Goal: Task Accomplishment & Management: Complete application form

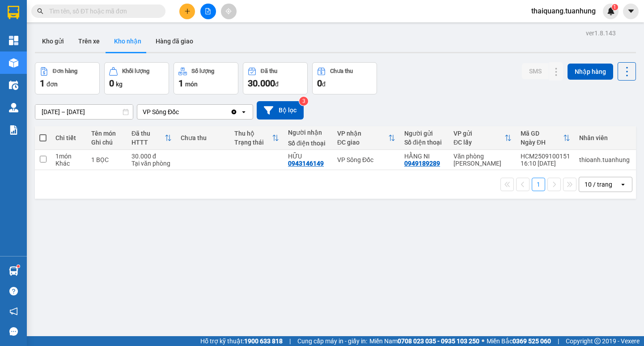
click at [132, 242] on div "ver 1.8.143 Kho gửi Trên xe Kho nhận Hàng đã giao Đơn hàng 1 đơn Khối lượng 0 k…" at bounding box center [335, 200] width 608 height 346
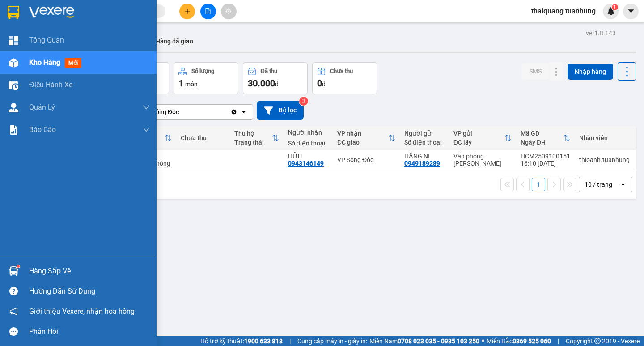
click at [48, 271] on div "Hàng sắp về" at bounding box center [89, 270] width 121 height 13
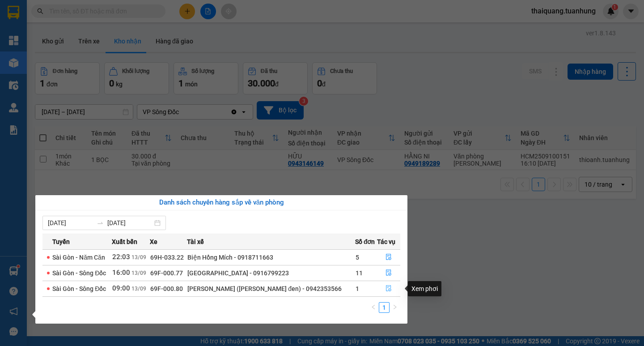
click at [386, 289] on icon "file-done" at bounding box center [389, 288] width 6 height 6
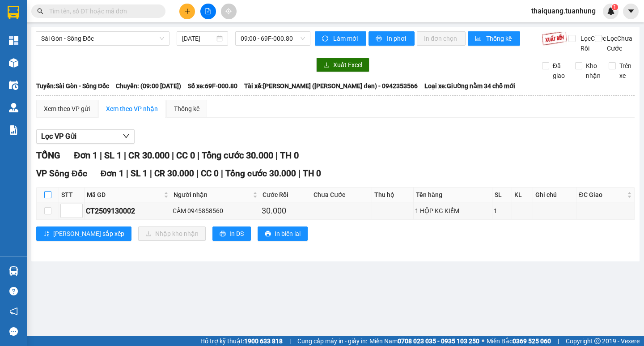
click at [46, 198] on input "checkbox" at bounding box center [47, 194] width 7 height 7
checkbox input "true"
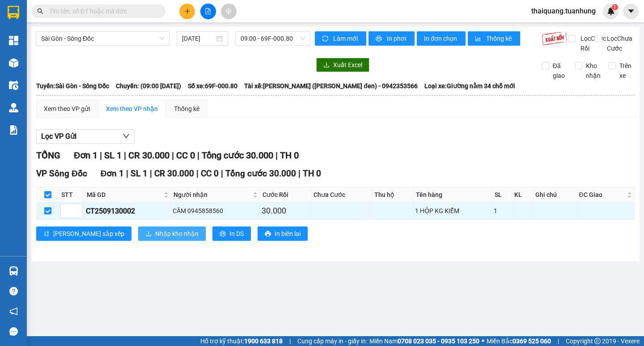
click at [155, 238] on span "Nhập kho nhận" at bounding box center [176, 234] width 43 height 10
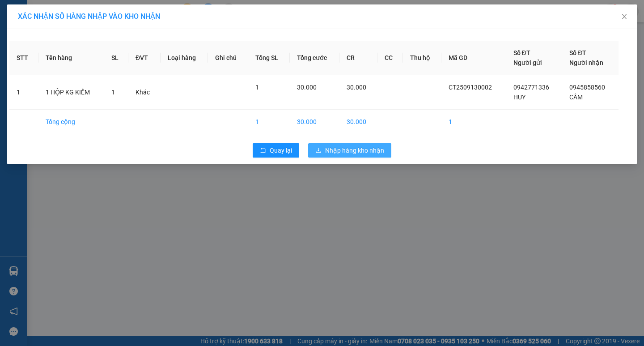
click at [338, 153] on span "Nhập hàng kho nhận" at bounding box center [354, 150] width 59 height 10
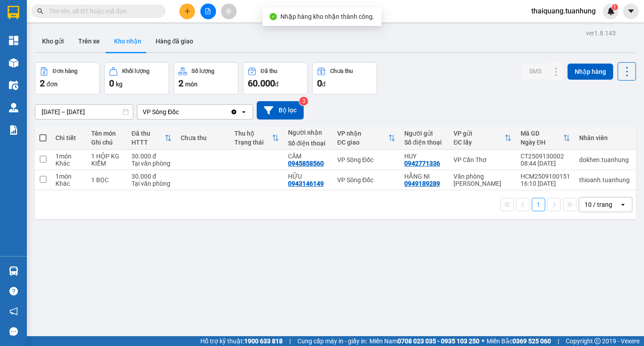
click at [48, 269] on div "ver 1.8.143 Kho gửi Trên xe Kho nhận Hàng đã giao Đơn hàng 2 đơn Khối lượng 0 k…" at bounding box center [335, 200] width 608 height 346
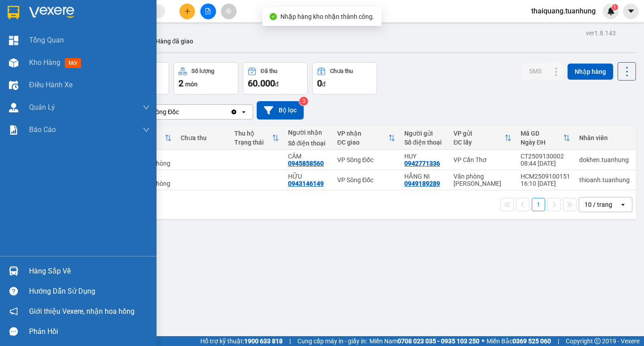
click at [32, 268] on div "Hàng sắp về" at bounding box center [89, 270] width 121 height 13
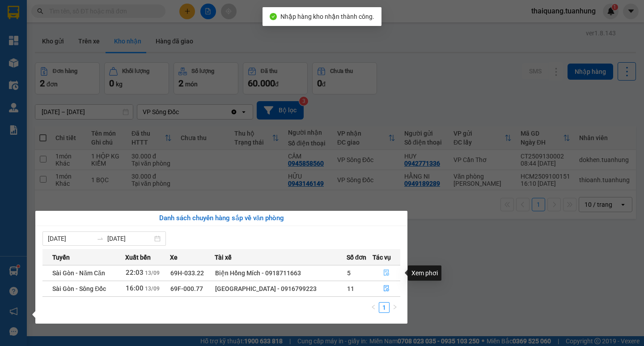
click at [384, 274] on icon "file-done" at bounding box center [386, 273] width 5 height 6
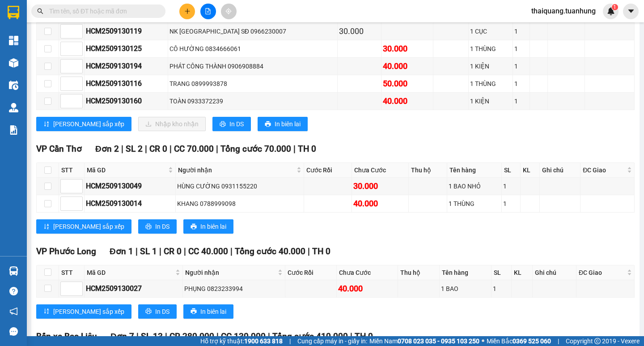
scroll to position [1952, 0]
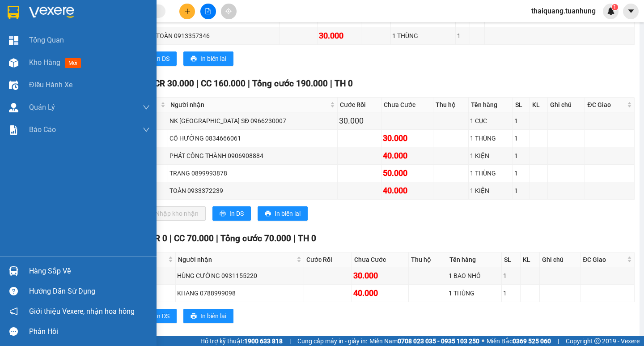
click at [62, 268] on div "Hàng sắp về" at bounding box center [89, 270] width 121 height 13
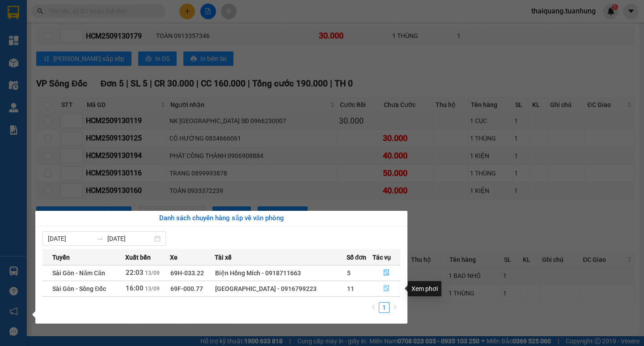
click at [387, 289] on icon "file-done" at bounding box center [386, 288] width 6 height 6
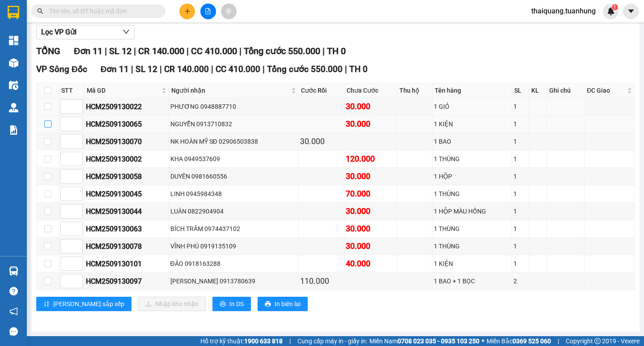
scroll to position [114, 0]
click at [47, 161] on input "checkbox" at bounding box center [47, 158] width 7 height 7
checkbox input "true"
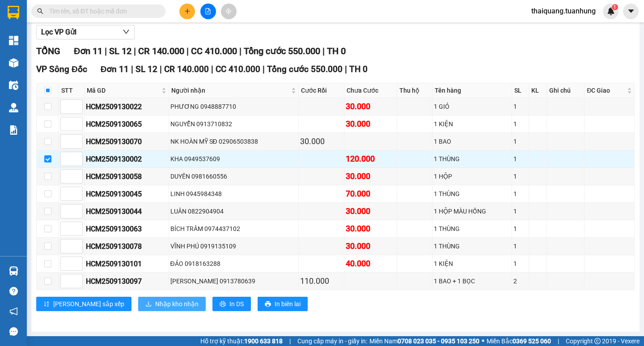
click at [143, 298] on button "Nhập kho nhận" at bounding box center [172, 304] width 68 height 14
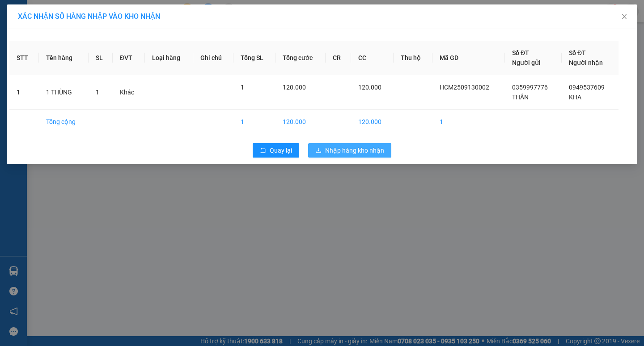
click at [331, 152] on span "Nhập hàng kho nhận" at bounding box center [354, 150] width 59 height 10
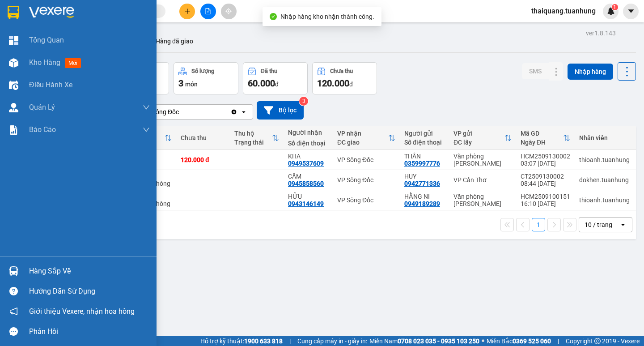
click at [53, 263] on div "Hàng sắp về" at bounding box center [78, 271] width 157 height 20
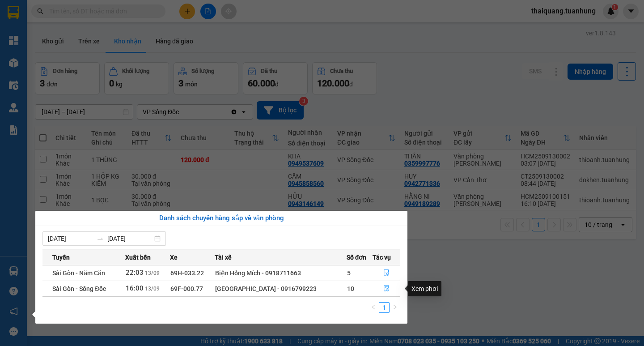
click at [386, 286] on icon "file-done" at bounding box center [386, 288] width 6 height 6
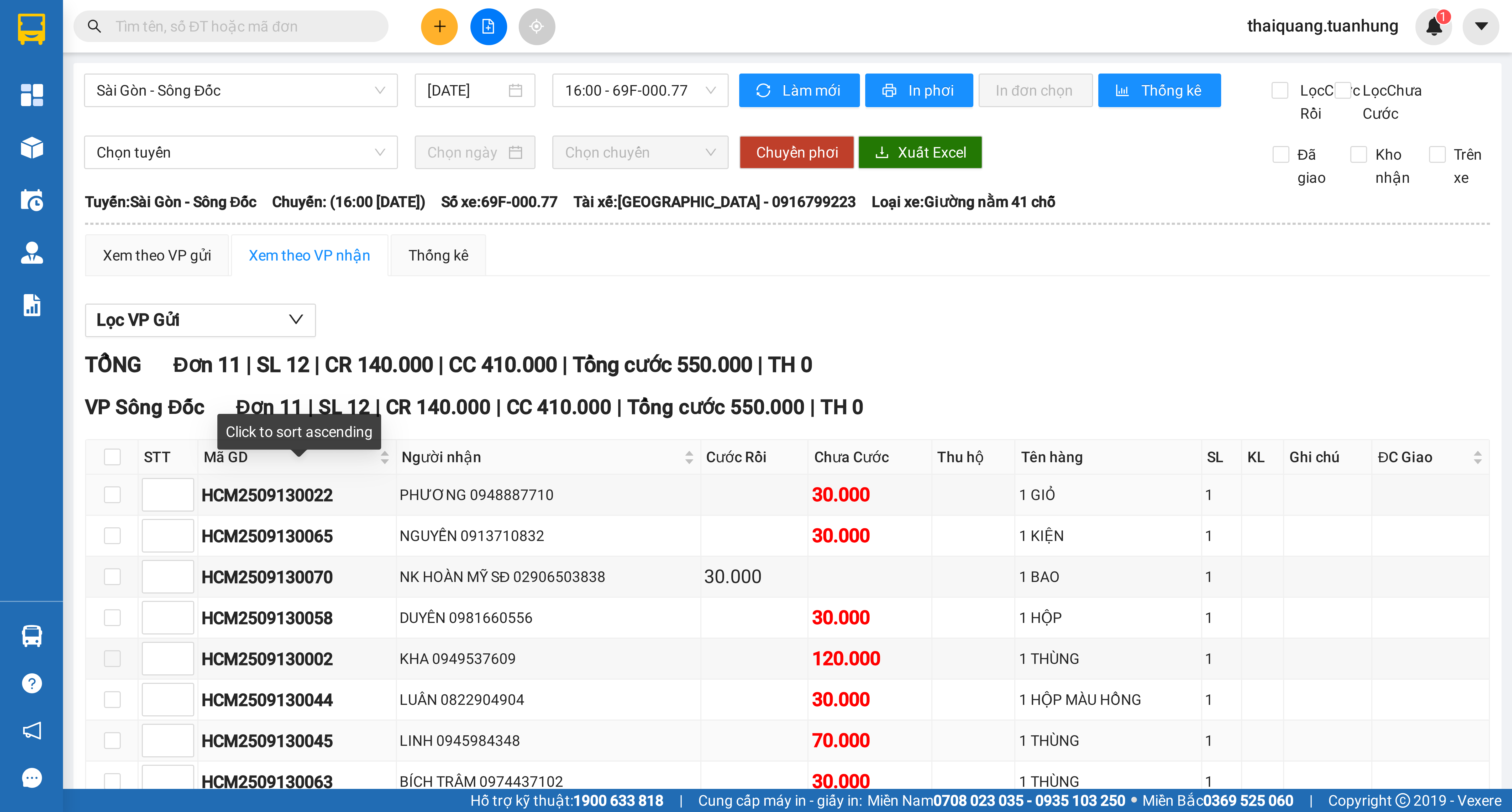
scroll to position [67, 0]
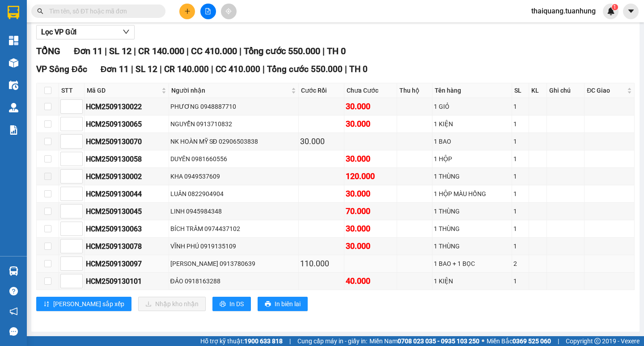
click at [214, 264] on div "[PERSON_NAME] 0913780639" at bounding box center [233, 263] width 127 height 10
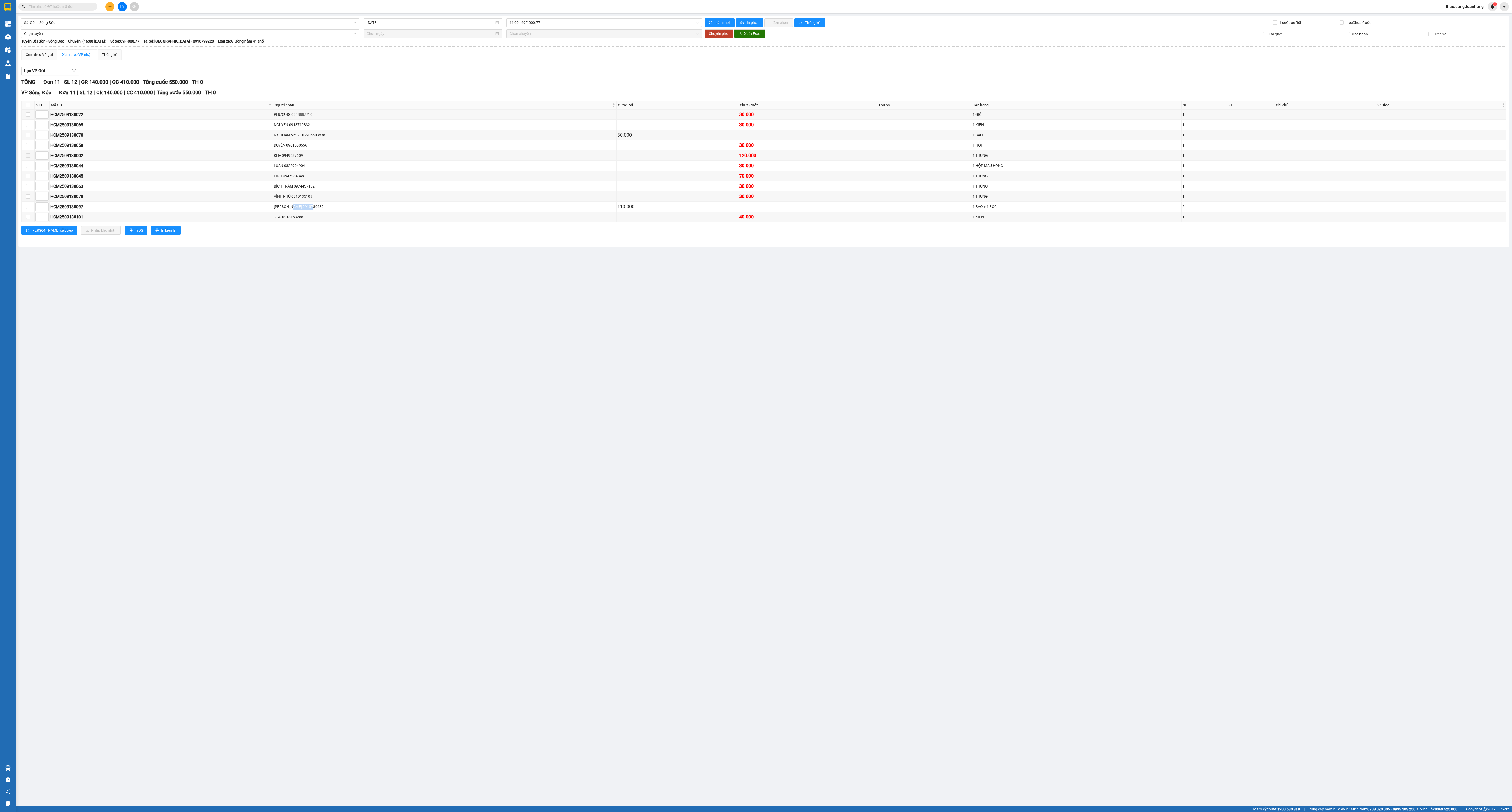
copy div "0913780639"
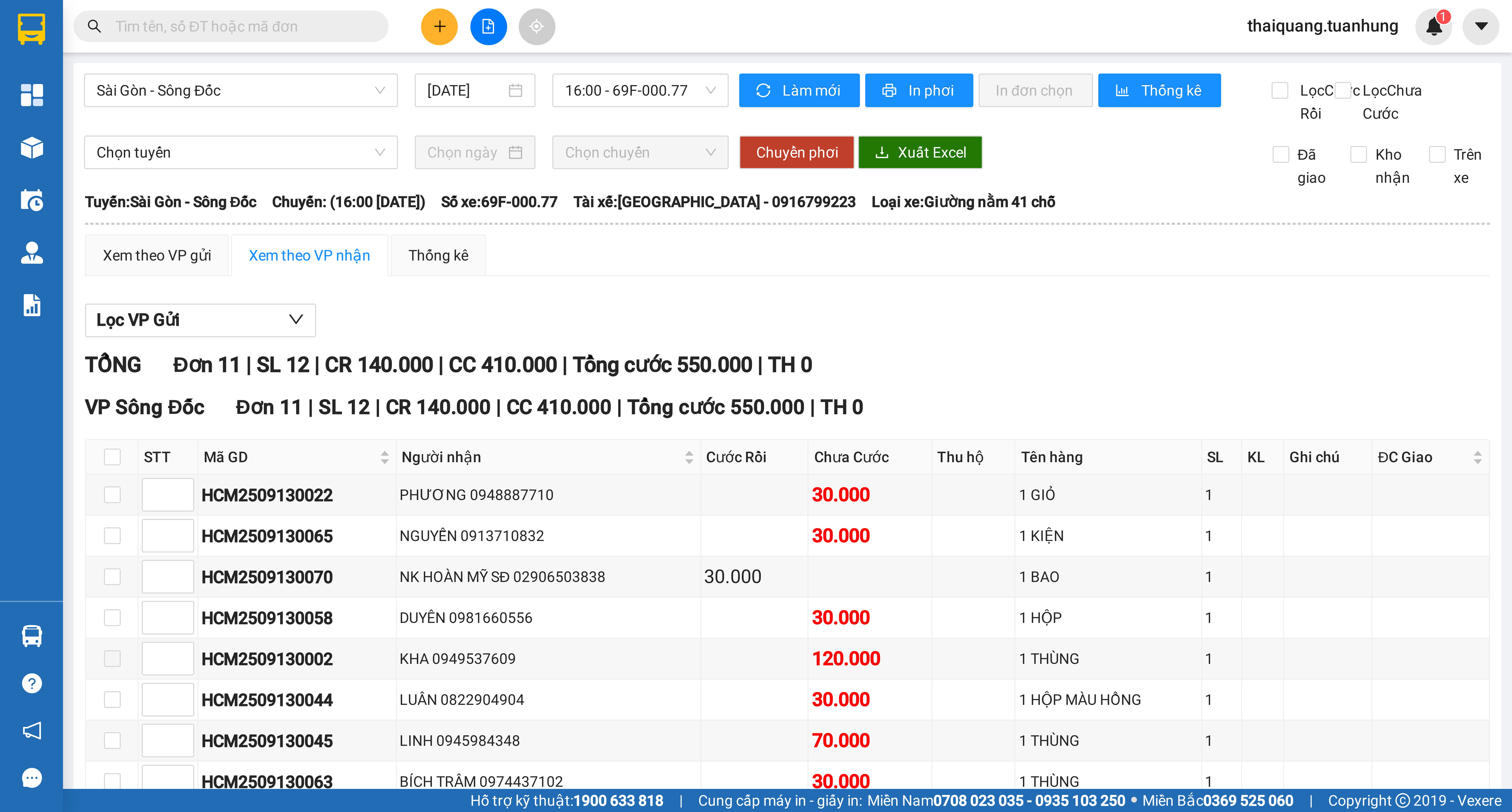
scroll to position [67, 0]
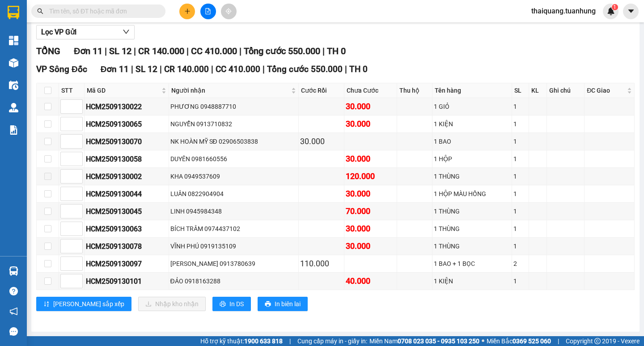
click at [465, 61] on div "TỔNG Đơn 11 | SL 12 | CR 140.000 | CC 410.000 | Tổng cước 550.000 | TH 0 VP Sôn…" at bounding box center [335, 183] width 598 height 278
click at [213, 262] on div "[PERSON_NAME] 0913780639" at bounding box center [233, 263] width 127 height 10
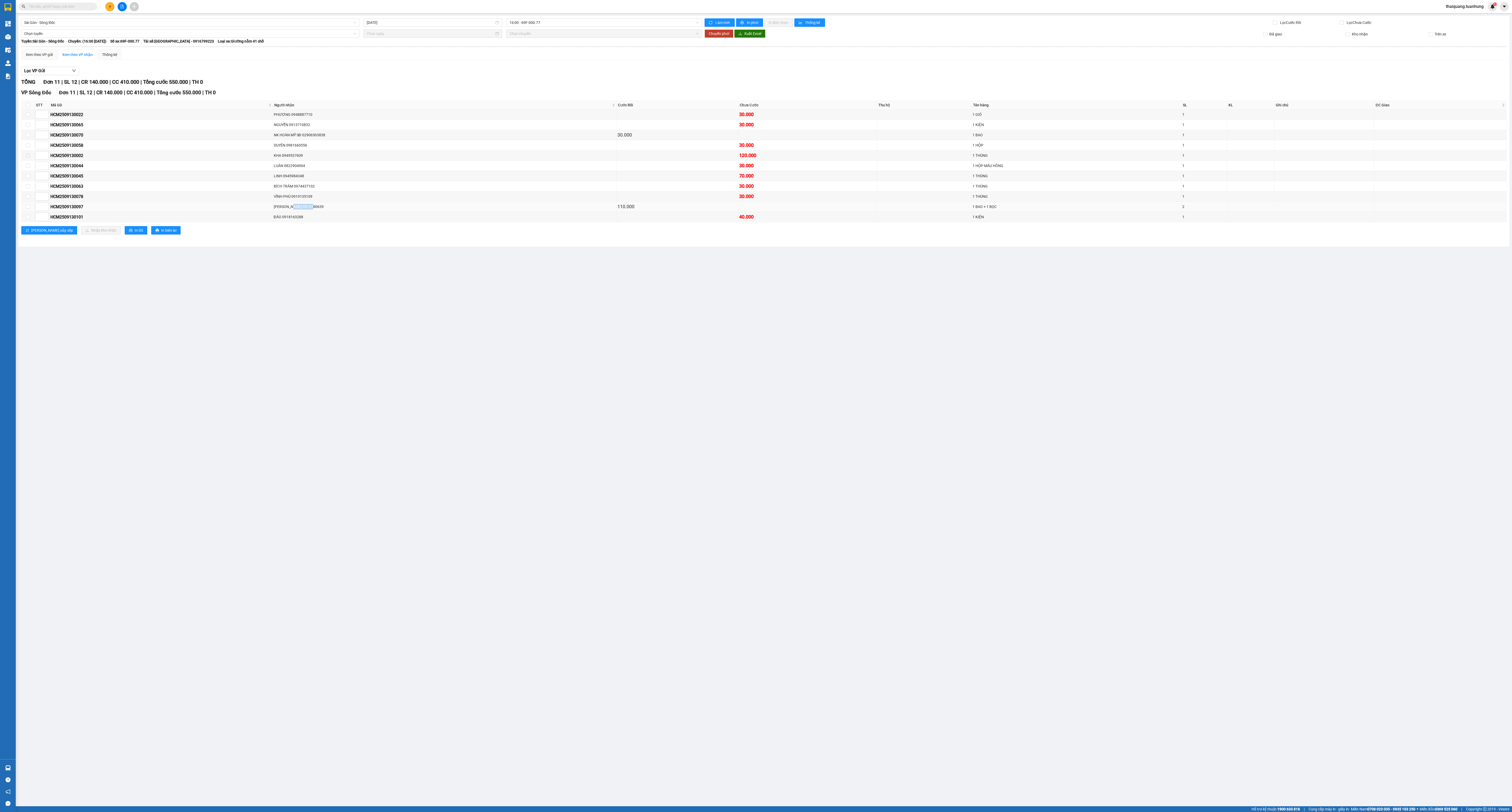
copy div "0913780639"
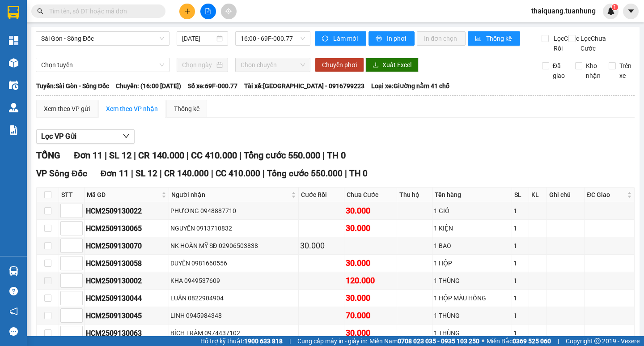
click at [500, 118] on div "Xem theo VP gửi Xem theo VP nhận Thống kê" at bounding box center [335, 109] width 598 height 18
click at [110, 12] on input "text" at bounding box center [102, 11] width 106 height 10
paste input "0913780639"
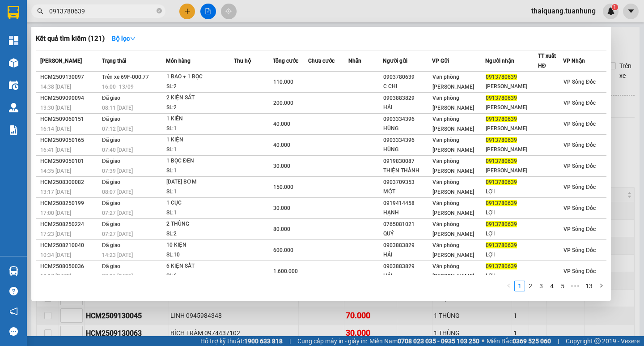
click at [101, 13] on input "0913780639" at bounding box center [102, 11] width 106 height 10
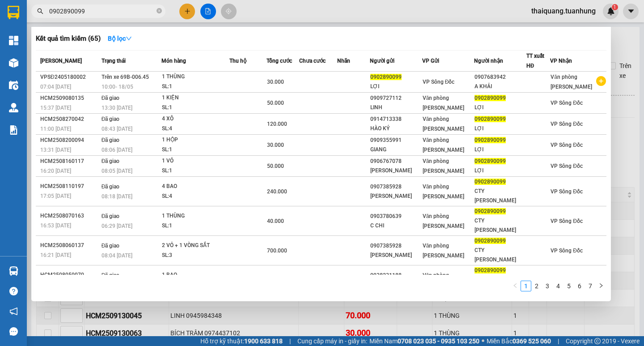
click at [100, 12] on input "0902890099" at bounding box center [102, 11] width 106 height 10
paste input "1378063"
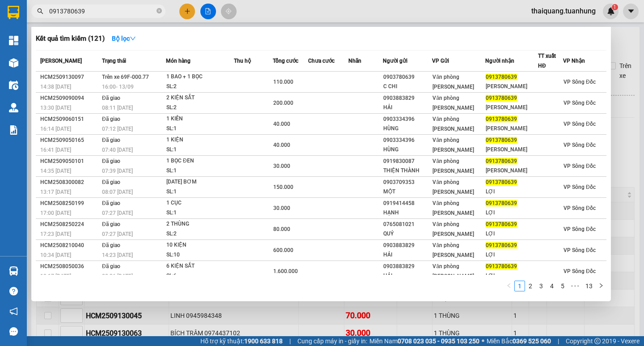
type input "0913780639"
click at [320, 17] on div at bounding box center [322, 173] width 644 height 346
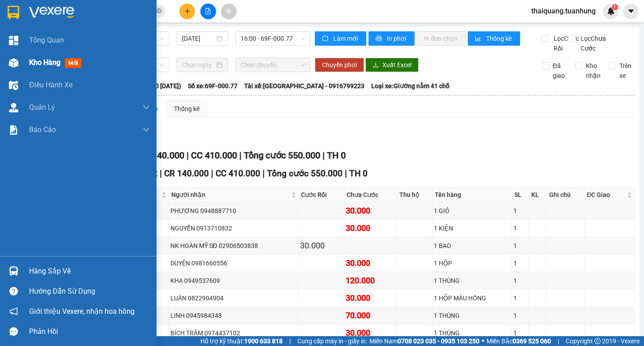
click at [45, 62] on span "Kho hàng" at bounding box center [44, 62] width 31 height 8
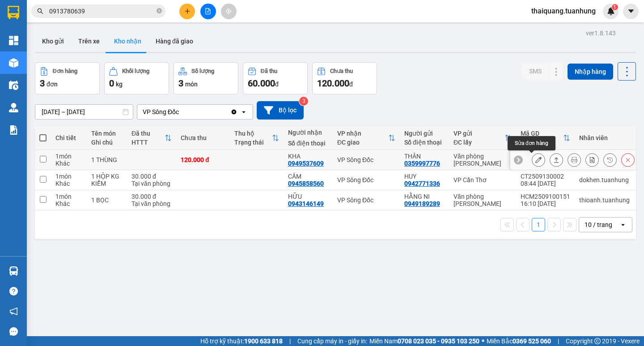
click at [535, 160] on icon at bounding box center [538, 160] width 6 height 6
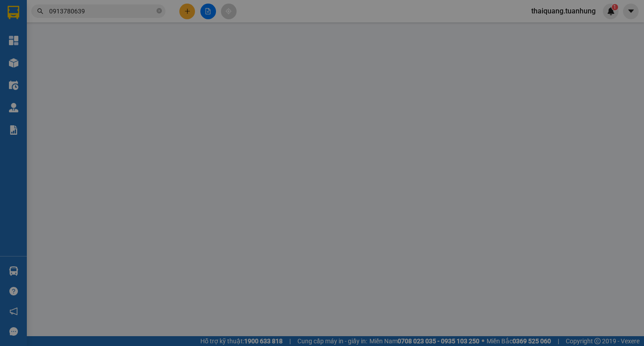
type input "0359997776"
type input "THÂN"
type input "0949537609"
type input "KHA"
type input "120.000"
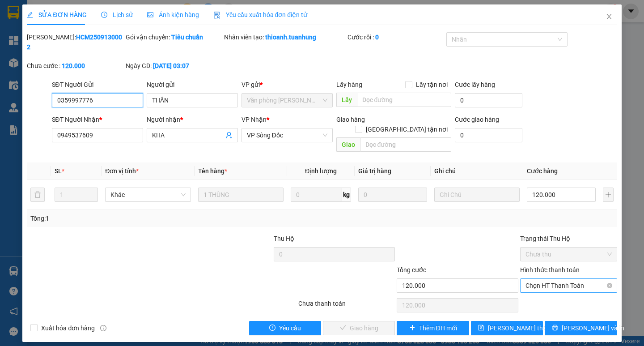
click at [538, 279] on span "Chọn HT Thanh Toán" at bounding box center [568, 285] width 86 height 13
click at [538, 277] on div "Tại văn phòng" at bounding box center [568, 283] width 97 height 14
type input "0"
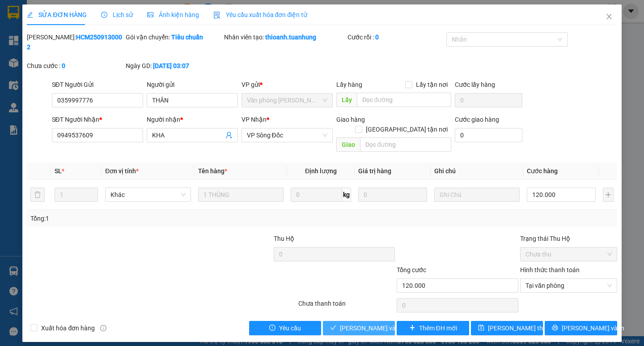
click at [358, 323] on span "[PERSON_NAME] và Giao hàng" at bounding box center [383, 328] width 86 height 10
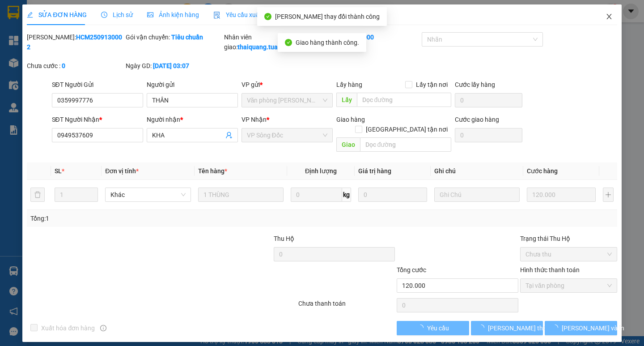
click at [610, 17] on icon "close" at bounding box center [608, 16] width 5 height 5
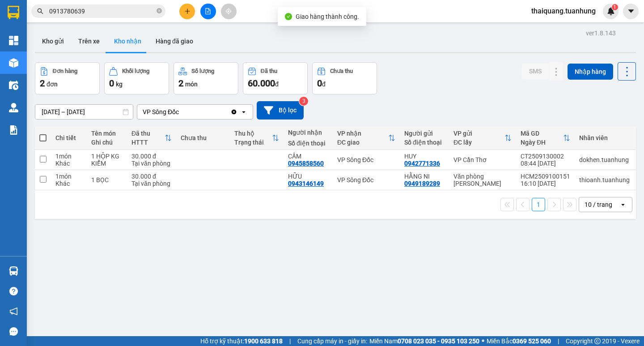
click at [448, 82] on div "Đơn hàng 2 đơn Khối lượng 0 kg Số lượng 2 món Đã thu 60.000 đ Chưa thu 0 đ SMS …" at bounding box center [335, 78] width 601 height 32
drag, startPoint x: 413, startPoint y: 76, endPoint x: 300, endPoint y: 6, distance: 132.7
click at [413, 73] on div "Đơn hàng 2 đơn Khối lượng 0 kg Số lượng 2 món Đã thu 60.000 đ Chưa thu 0 đ SMS …" at bounding box center [335, 78] width 601 height 32
click at [47, 42] on button "Kho gửi" at bounding box center [53, 40] width 36 height 21
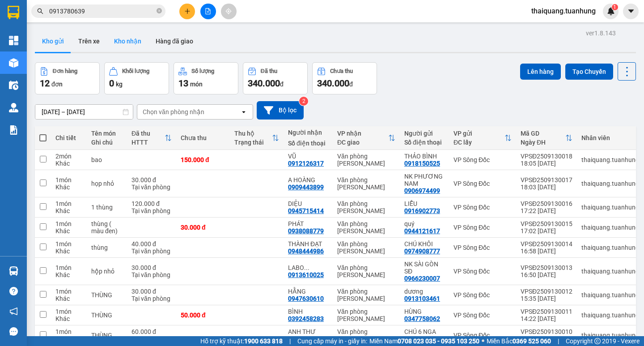
click at [119, 47] on button "Kho nhận" at bounding box center [128, 40] width 42 height 21
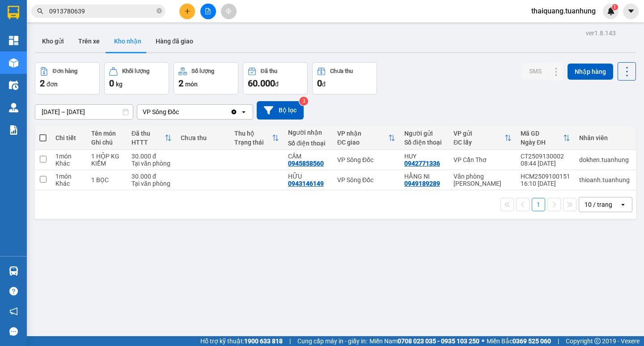
click at [416, 55] on div "ver 1.8.143 Kho gửi Trên xe Kho nhận Hàng đã giao Đơn hàng 2 đơn Khối lượng 0 k…" at bounding box center [335, 200] width 608 height 346
click at [50, 40] on button "Kho gửi" at bounding box center [53, 40] width 36 height 21
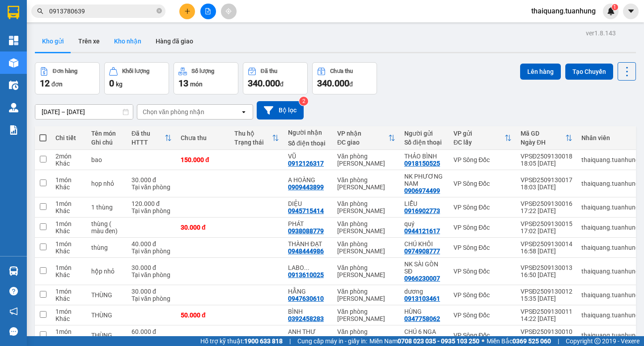
click at [132, 42] on button "Kho nhận" at bounding box center [128, 40] width 42 height 21
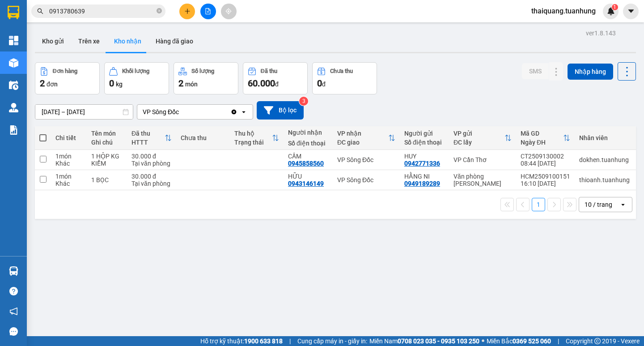
drag, startPoint x: 447, startPoint y: 80, endPoint x: 466, endPoint y: 94, distance: 23.3
click at [450, 80] on div "Đơn hàng 2 đơn Khối lượng 0 kg Số lượng 2 món Đã thu 60.000 đ Chưa thu 0 đ SMS …" at bounding box center [335, 78] width 601 height 32
click at [535, 161] on icon at bounding box center [538, 160] width 6 height 6
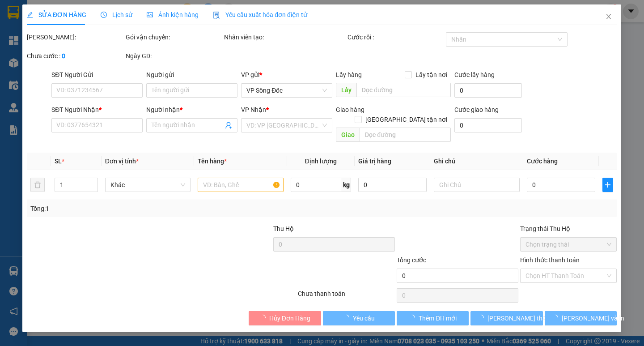
type input "0942771336"
type input "HUY"
type input "0945858560"
type input "CẦM"
type input "30.000"
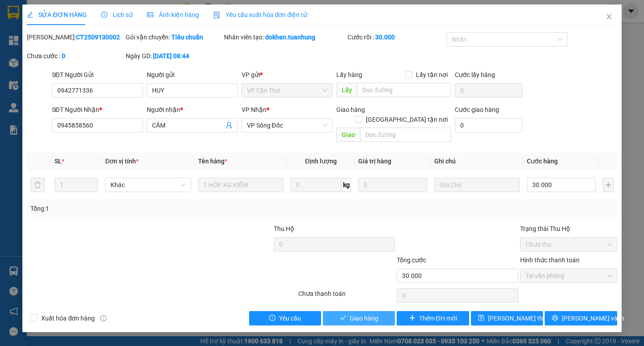
click at [351, 313] on span "Giao hàng" at bounding box center [364, 318] width 29 height 10
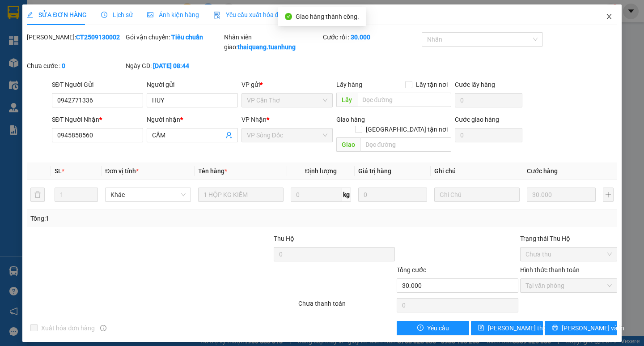
click at [609, 17] on icon "close" at bounding box center [608, 16] width 5 height 5
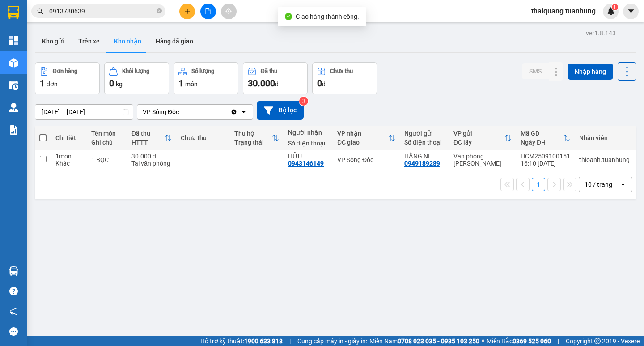
click at [423, 77] on div "Đơn hàng 1 đơn Khối lượng 0 kg Số lượng 1 món Đã thu 30.000 đ Chưa thu 0 đ SMS …" at bounding box center [335, 78] width 601 height 32
